Goal: Task Accomplishment & Management: Use online tool/utility

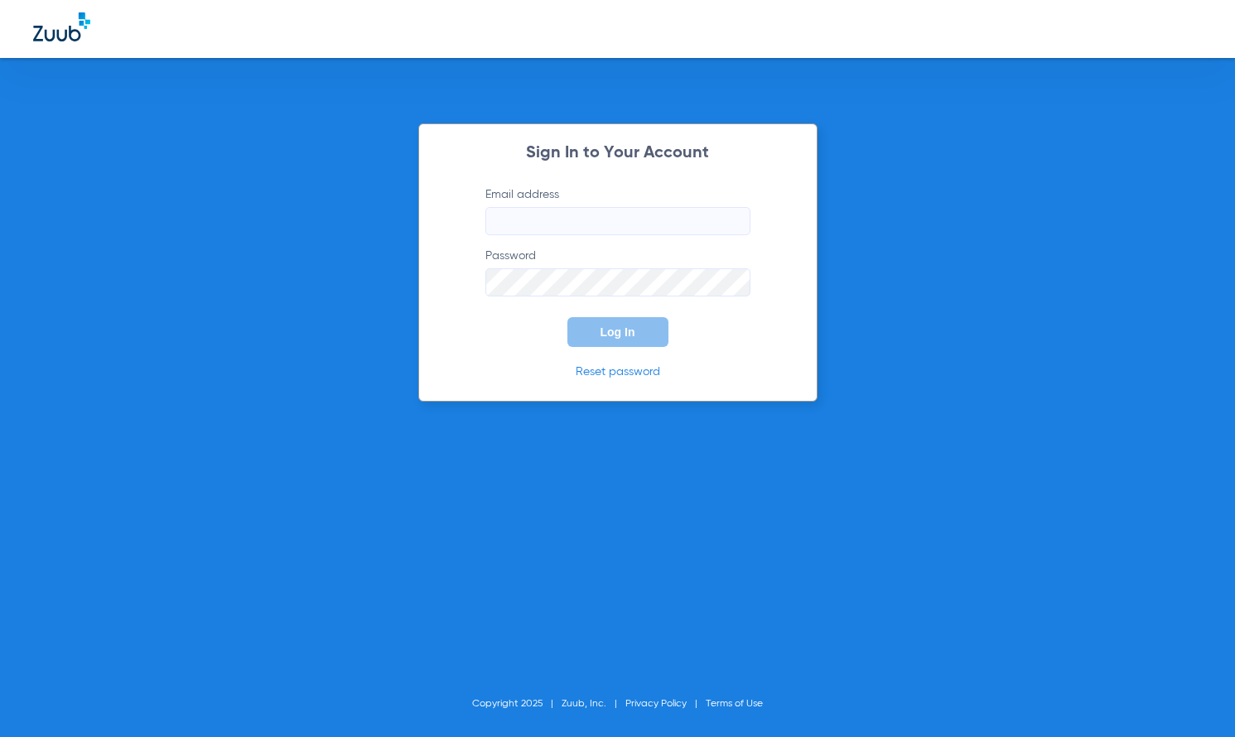
type input "[EMAIL_ADDRESS][DOMAIN_NAME]"
click at [742, 318] on form "Email address [EMAIL_ADDRESS][DOMAIN_NAME] Password Log In" at bounding box center [618, 266] width 315 height 161
click at [643, 325] on button "Log In" at bounding box center [618, 332] width 101 height 30
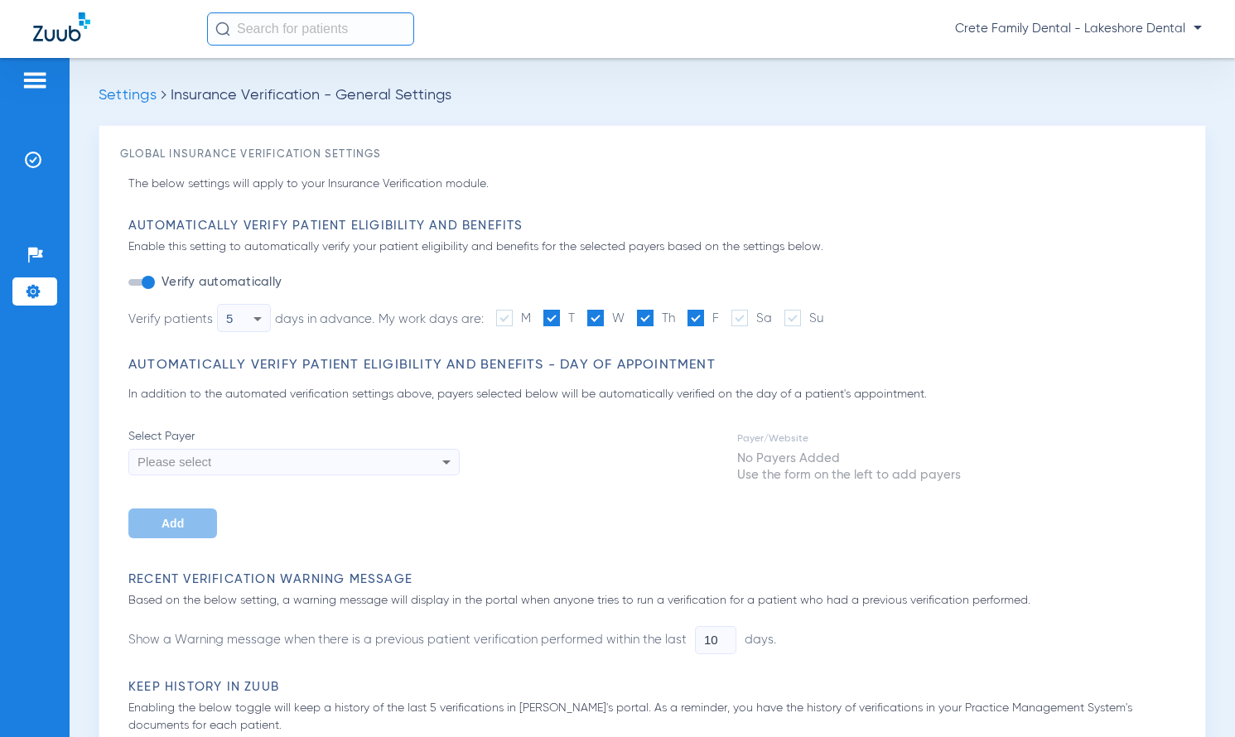
click at [21, 192] on div "Patients Insurance Verification Setup Help Center Settings" at bounding box center [35, 426] width 70 height 737
click at [30, 163] on img at bounding box center [33, 160] width 17 height 17
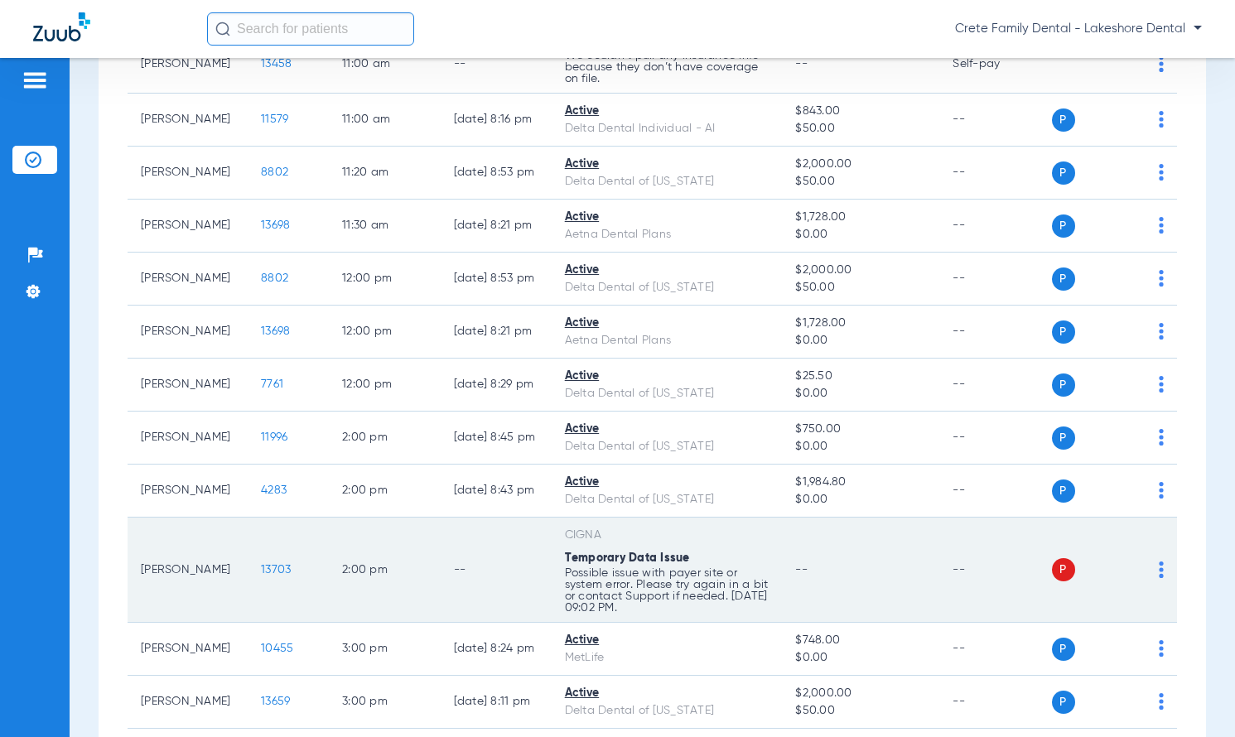
scroll to position [1038, 0]
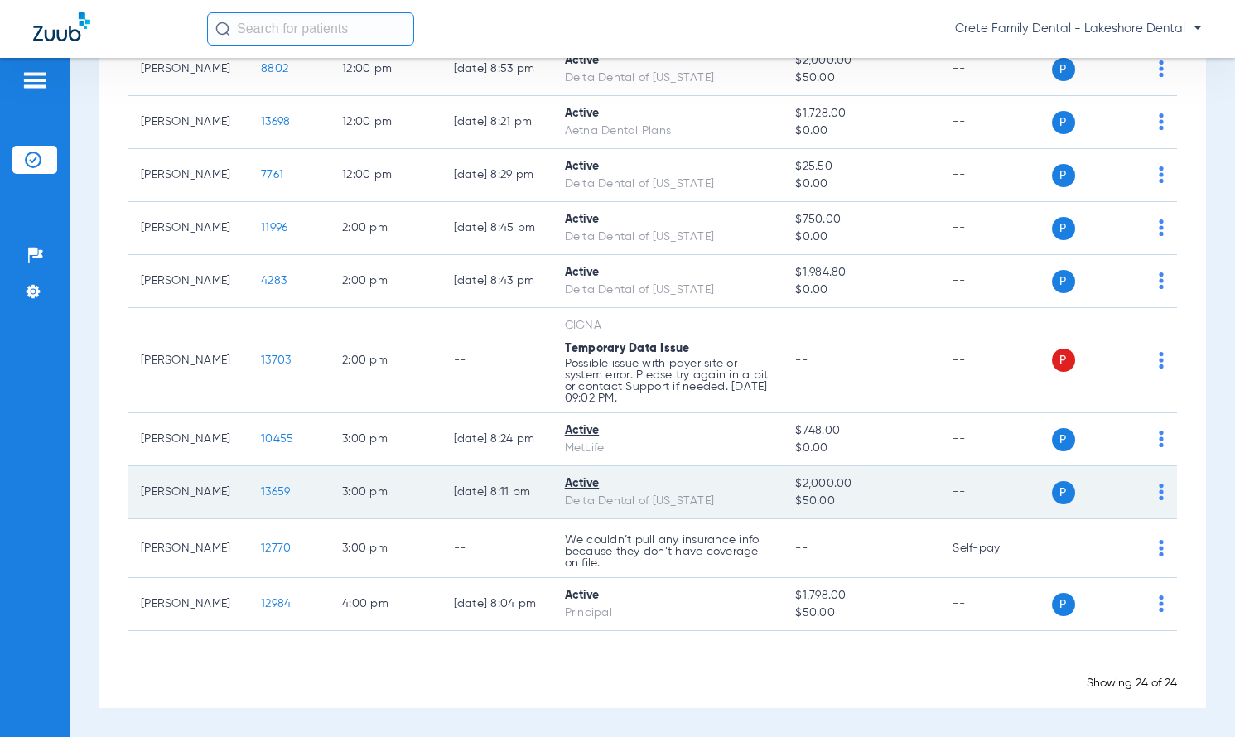
click at [261, 491] on span "13659" at bounding box center [275, 492] width 29 height 12
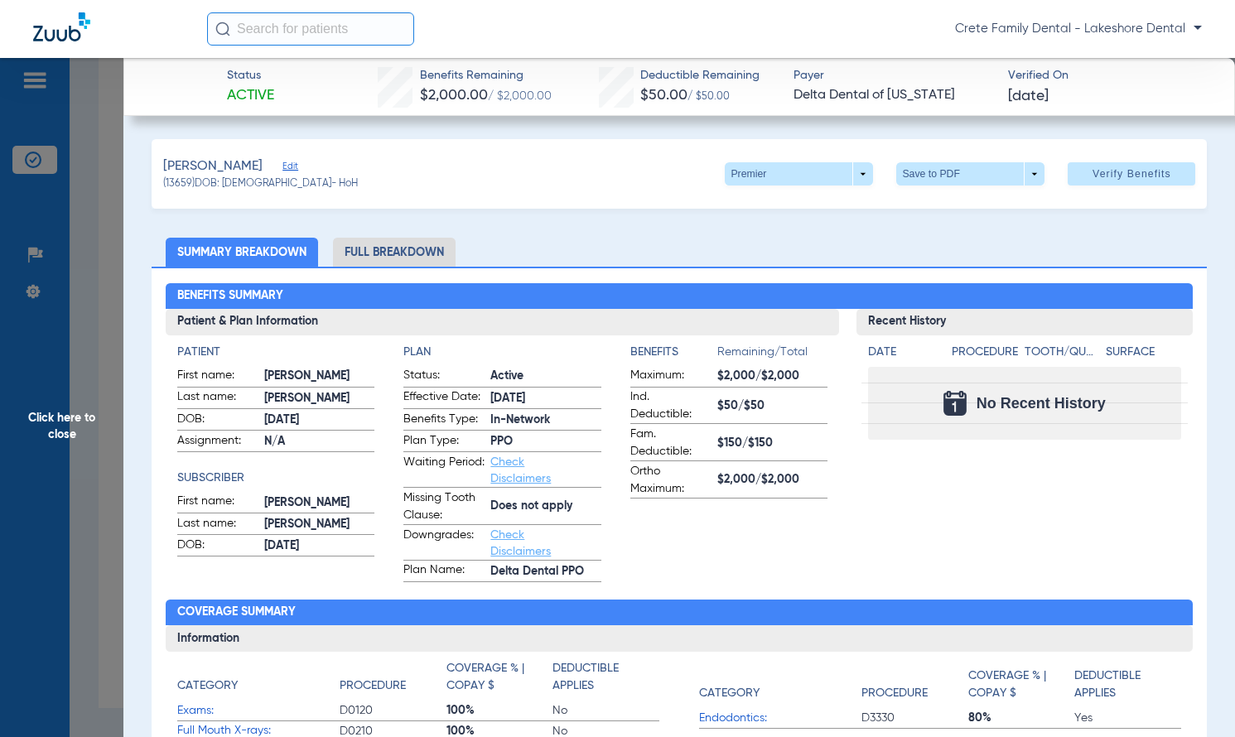
click at [42, 322] on span "Click here to close" at bounding box center [61, 426] width 123 height 737
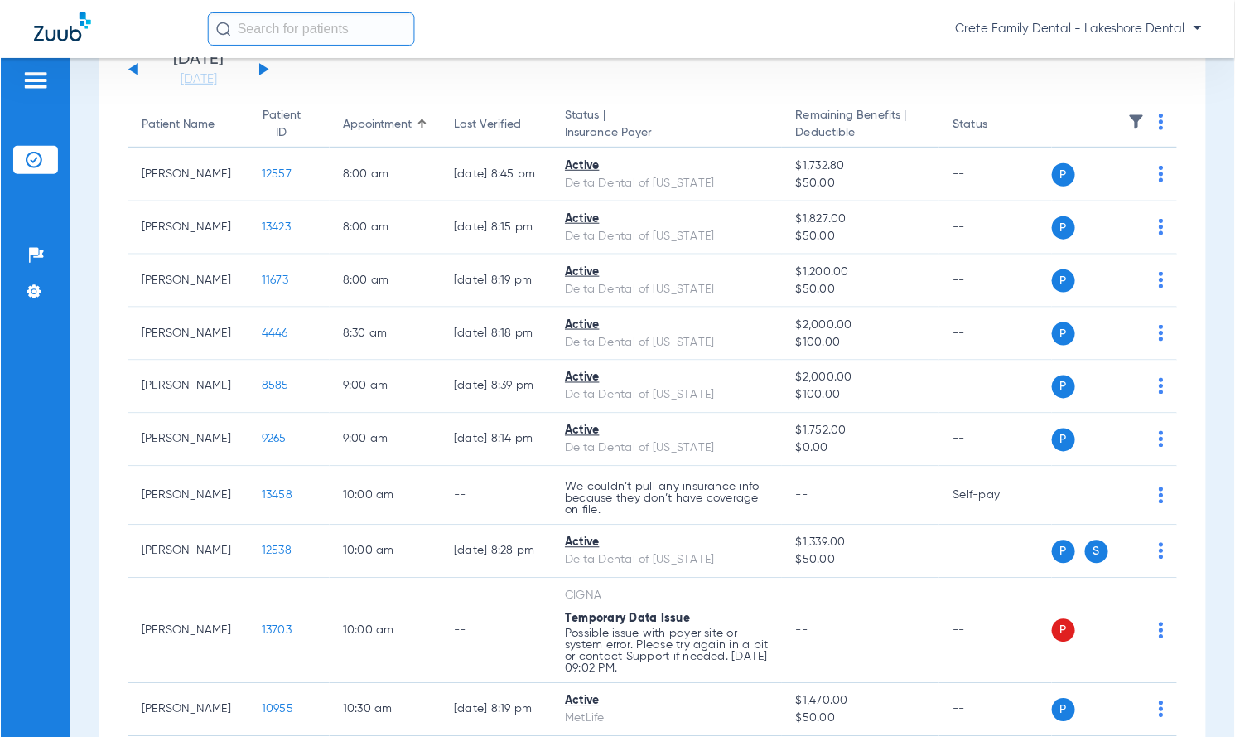
scroll to position [0, 0]
